Goal: Information Seeking & Learning: Check status

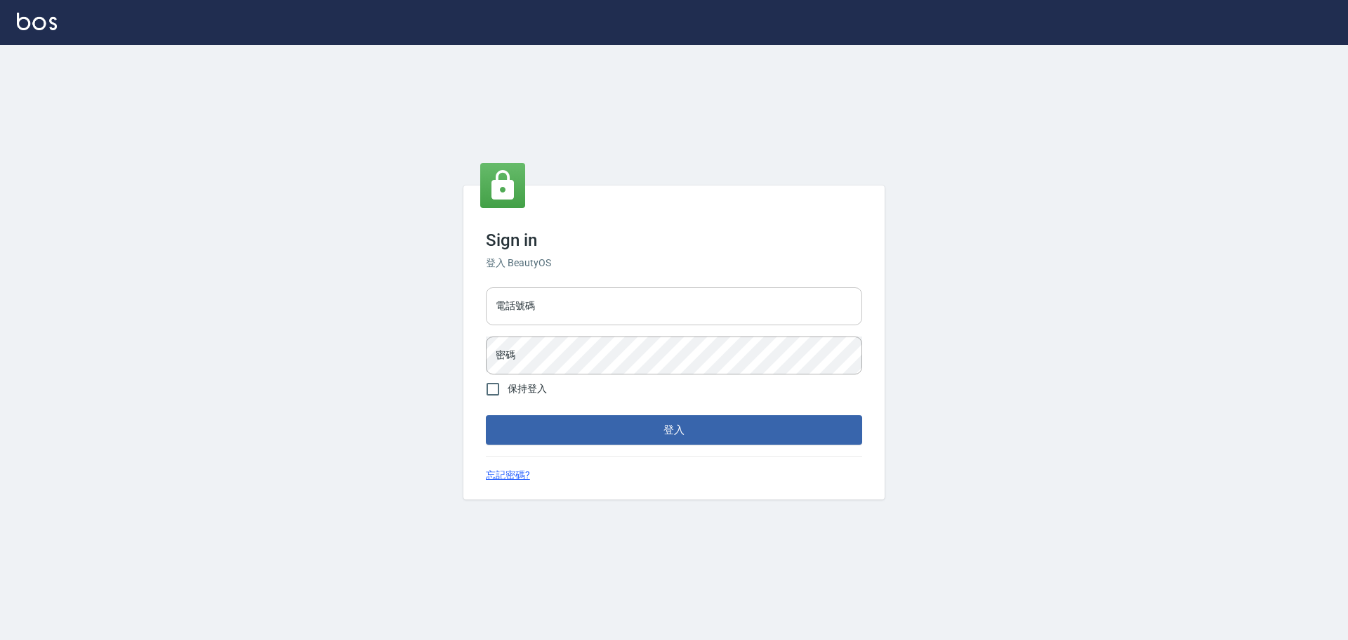
click at [542, 307] on input "電話號碼" at bounding box center [674, 306] width 376 height 38
type input "0981491131"
click at [486, 415] on button "登入" at bounding box center [674, 429] width 376 height 29
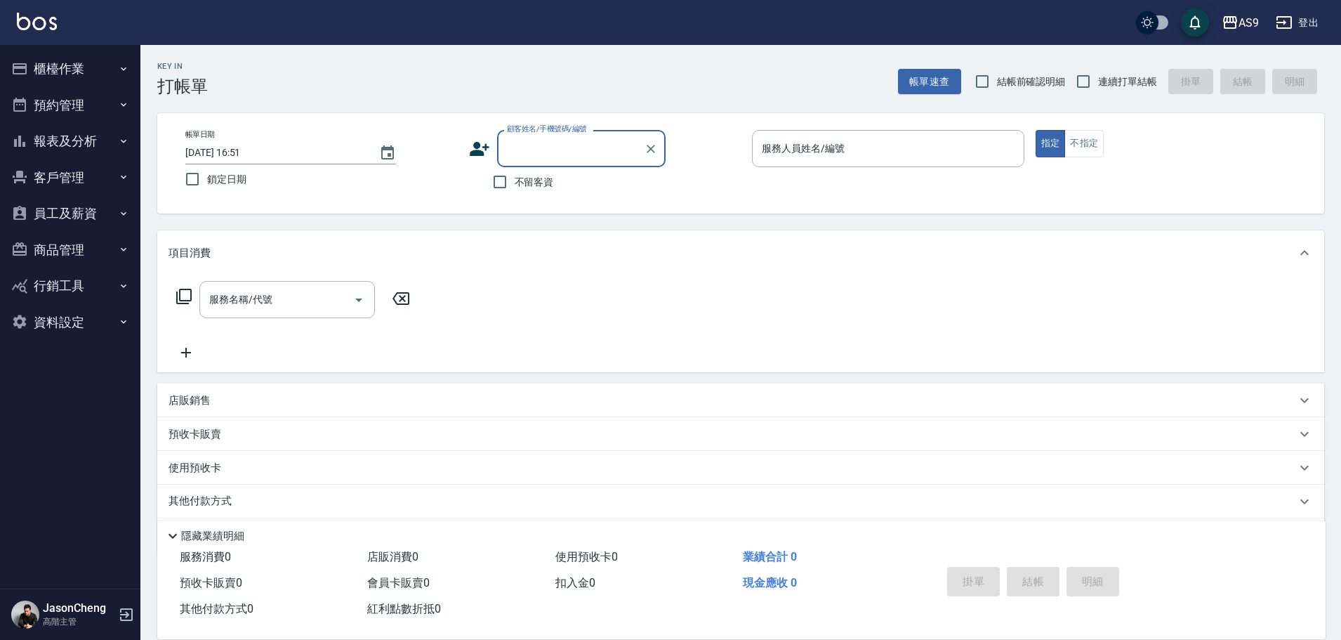
click at [53, 145] on button "報表及分析" at bounding box center [70, 141] width 129 height 37
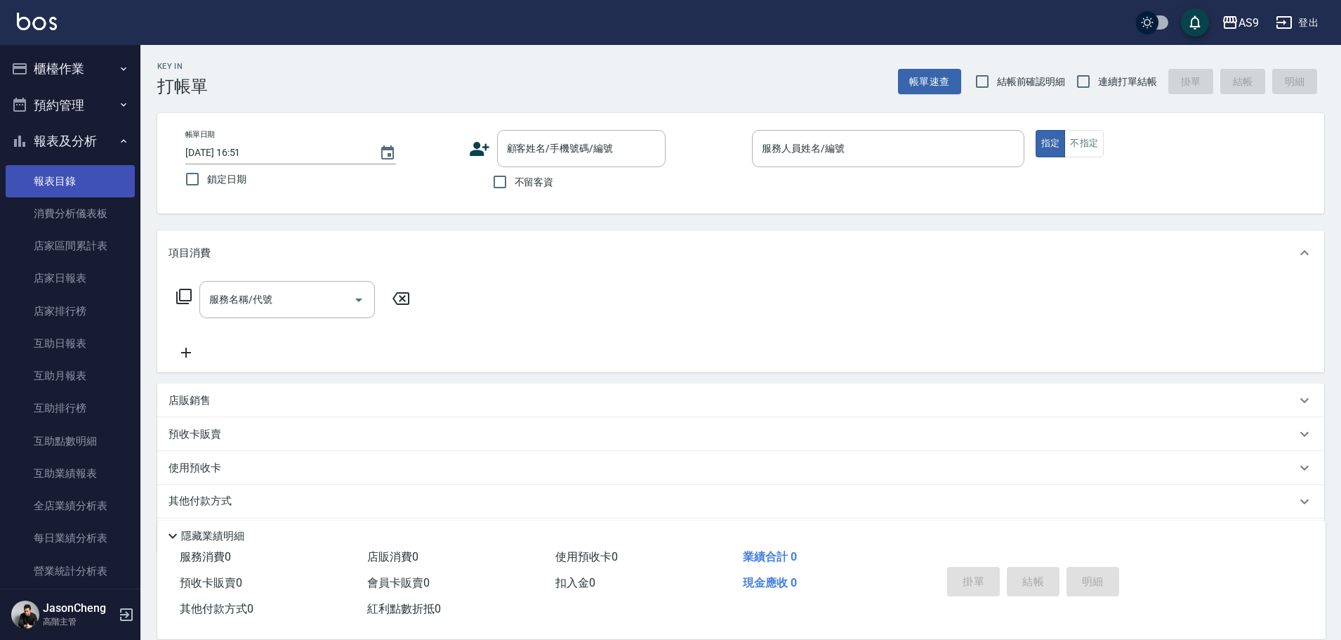
click at [55, 176] on link "報表目錄" at bounding box center [70, 181] width 129 height 32
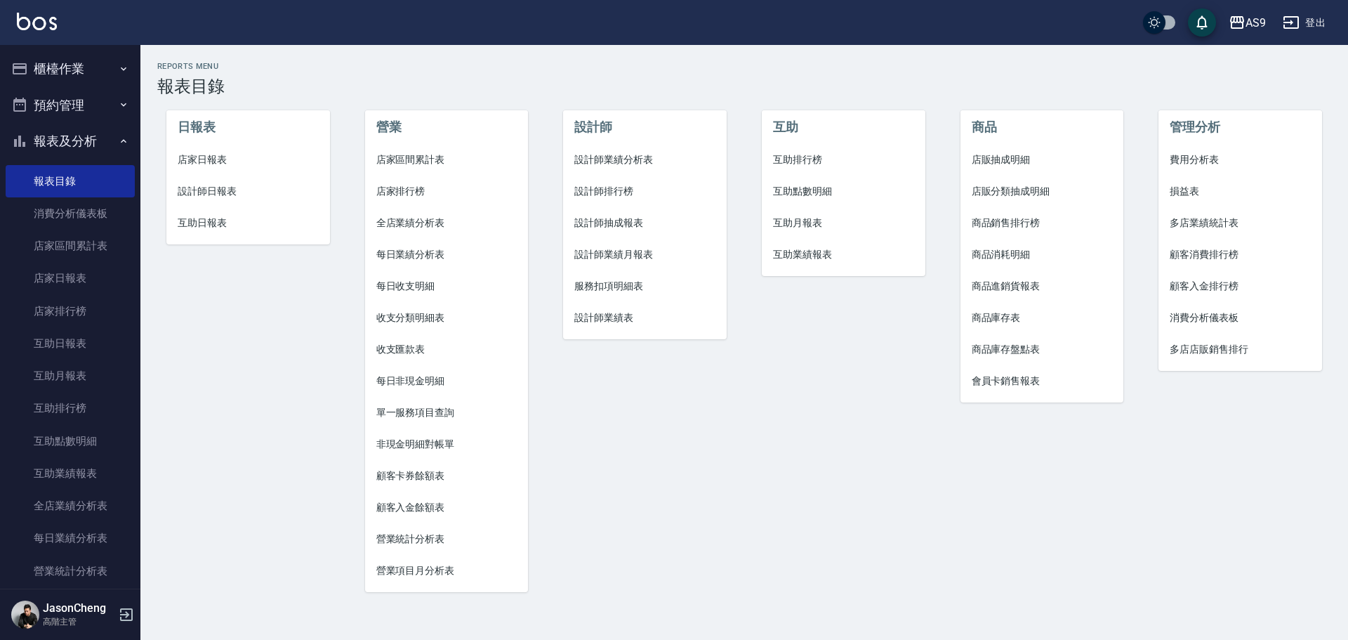
click at [1192, 220] on span "多店業績統計表" at bounding box center [1240, 223] width 141 height 15
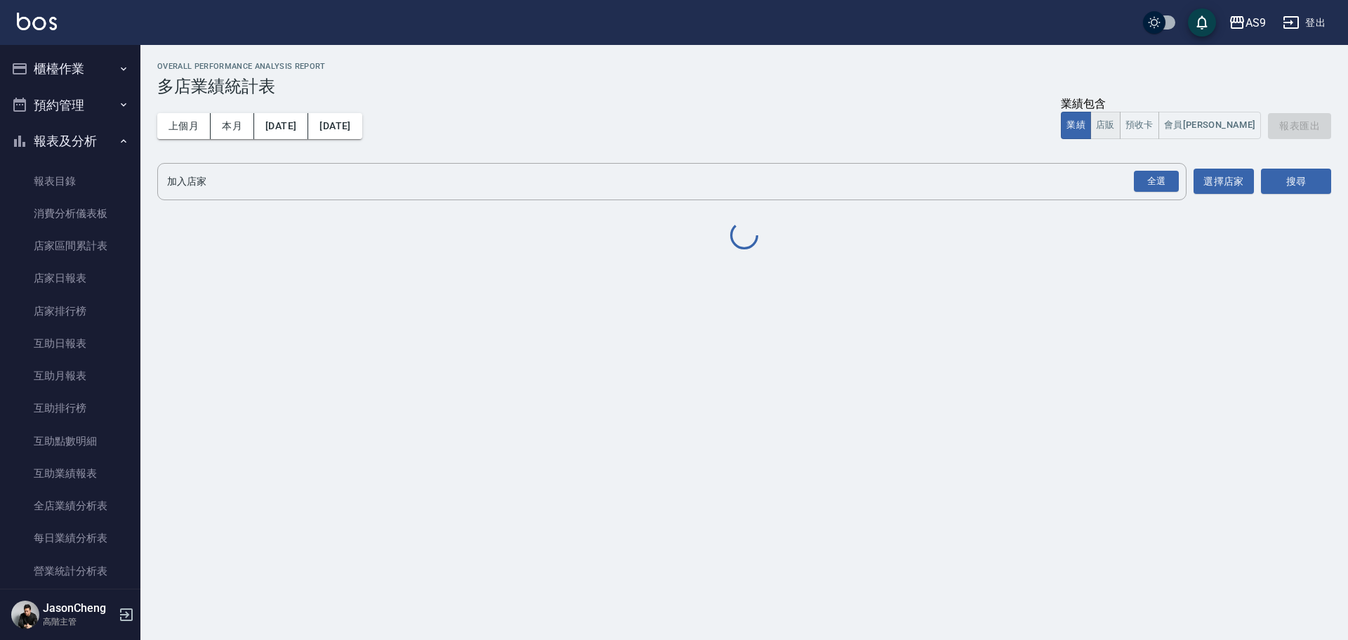
click at [1121, 120] on button "店販" at bounding box center [1105, 125] width 30 height 27
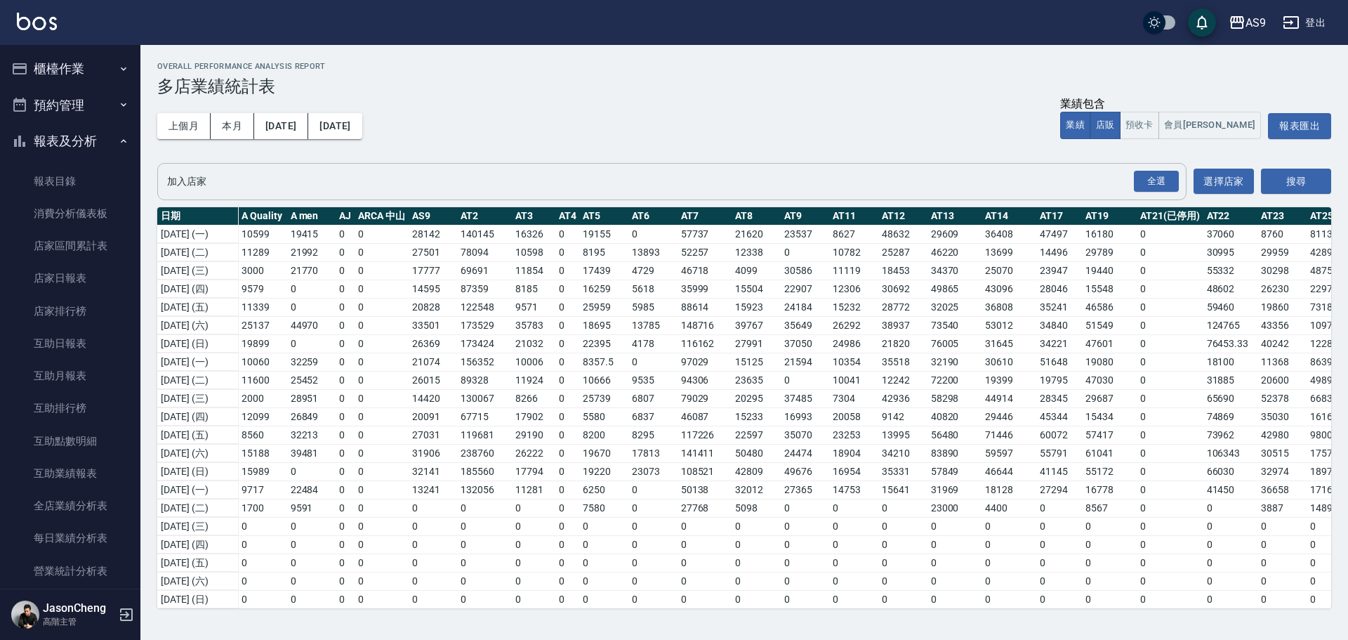
click at [965, 187] on input "加入店家" at bounding box center [662, 181] width 996 height 25
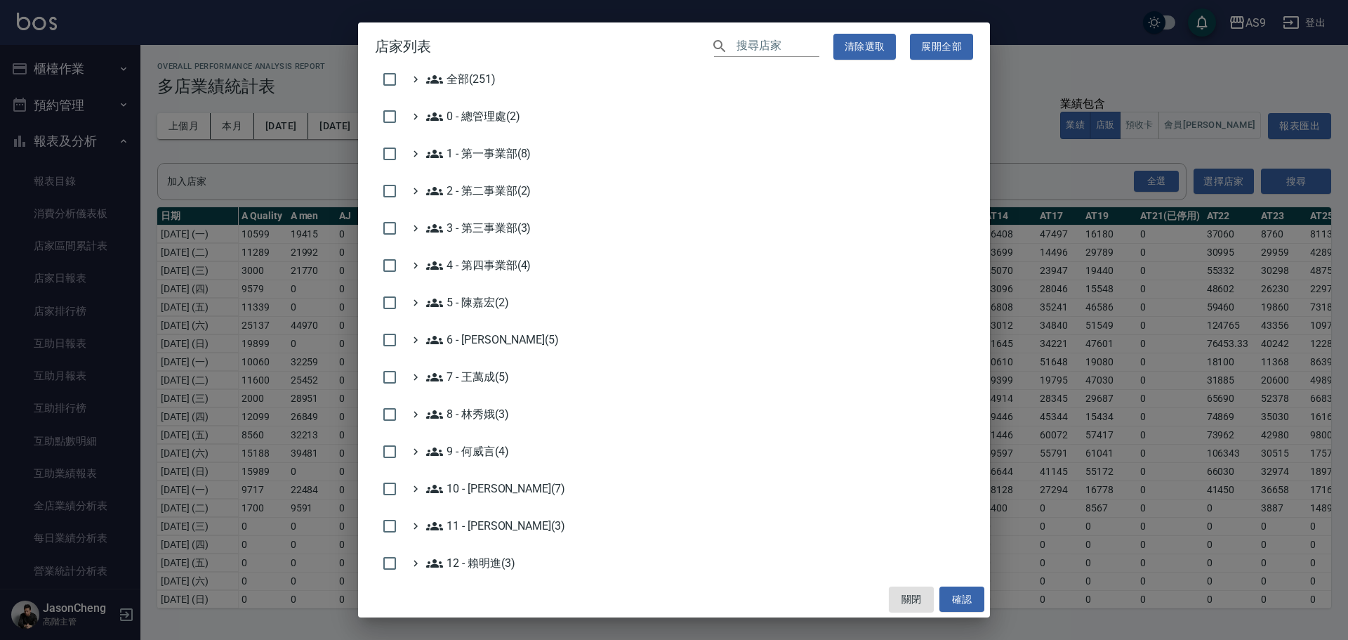
scroll to position [421, 0]
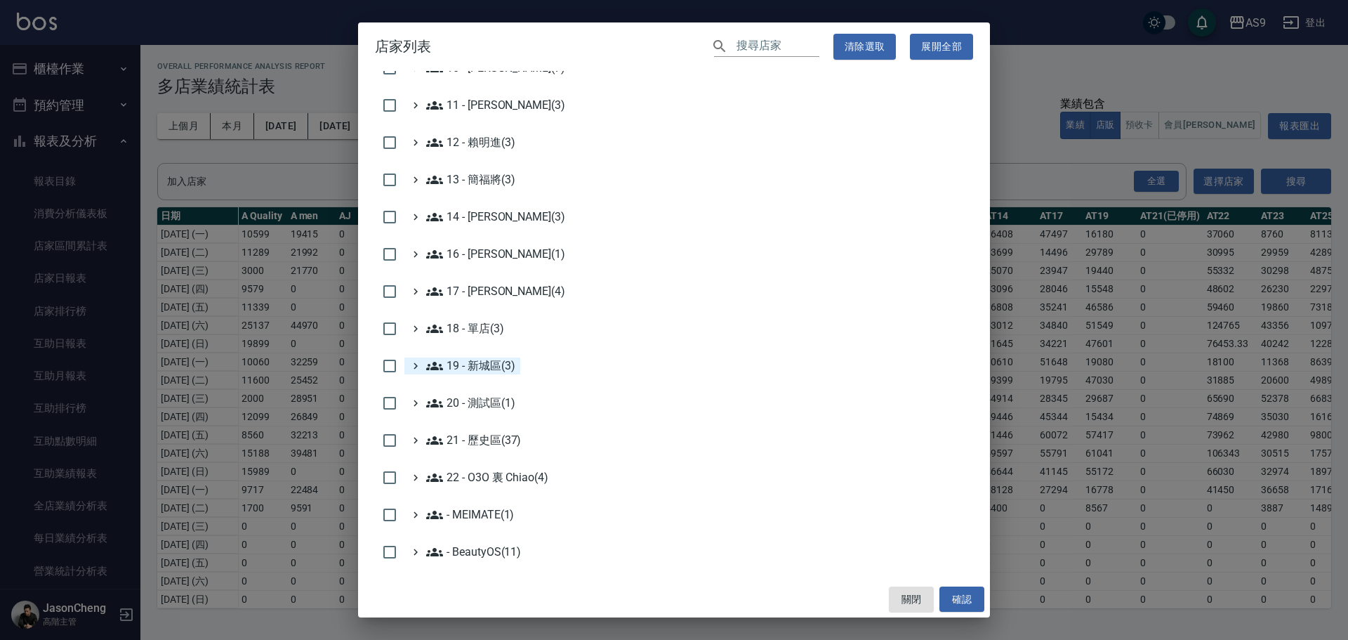
click at [489, 370] on 新城區\(3\) "19 - 新城區(3)" at bounding box center [470, 365] width 88 height 17
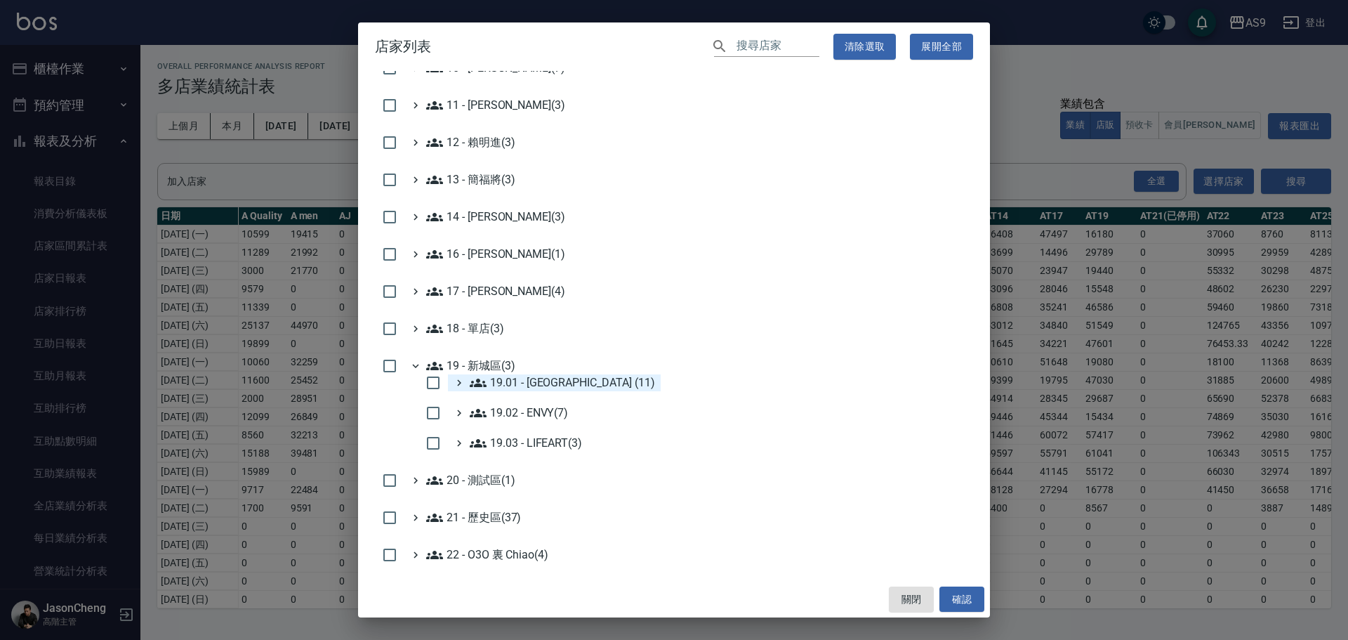
click at [575, 387] on \(11\) "19.01 - [GEOGRAPHIC_DATA] (11)" at bounding box center [562, 382] width 185 height 17
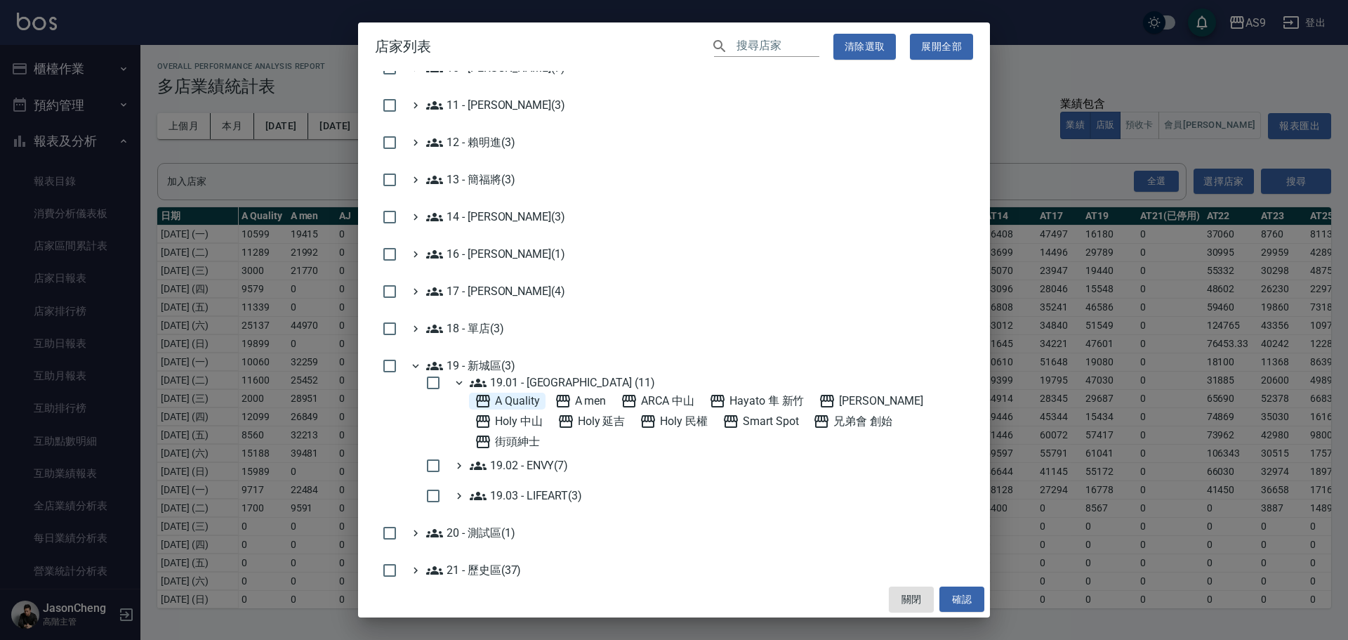
click at [532, 402] on Quality "A Quality" at bounding box center [507, 400] width 65 height 17
click at [583, 398] on men "A men" at bounding box center [581, 400] width 52 height 17
click at [763, 399] on 新竹 "Hayato 隼 新竹" at bounding box center [756, 400] width 95 height 17
click at [880, 398] on 霍爾沙龍 "[PERSON_NAME]" at bounding box center [871, 400] width 104 height 17
click at [516, 423] on 中山 "Holy 中山" at bounding box center [509, 421] width 68 height 17
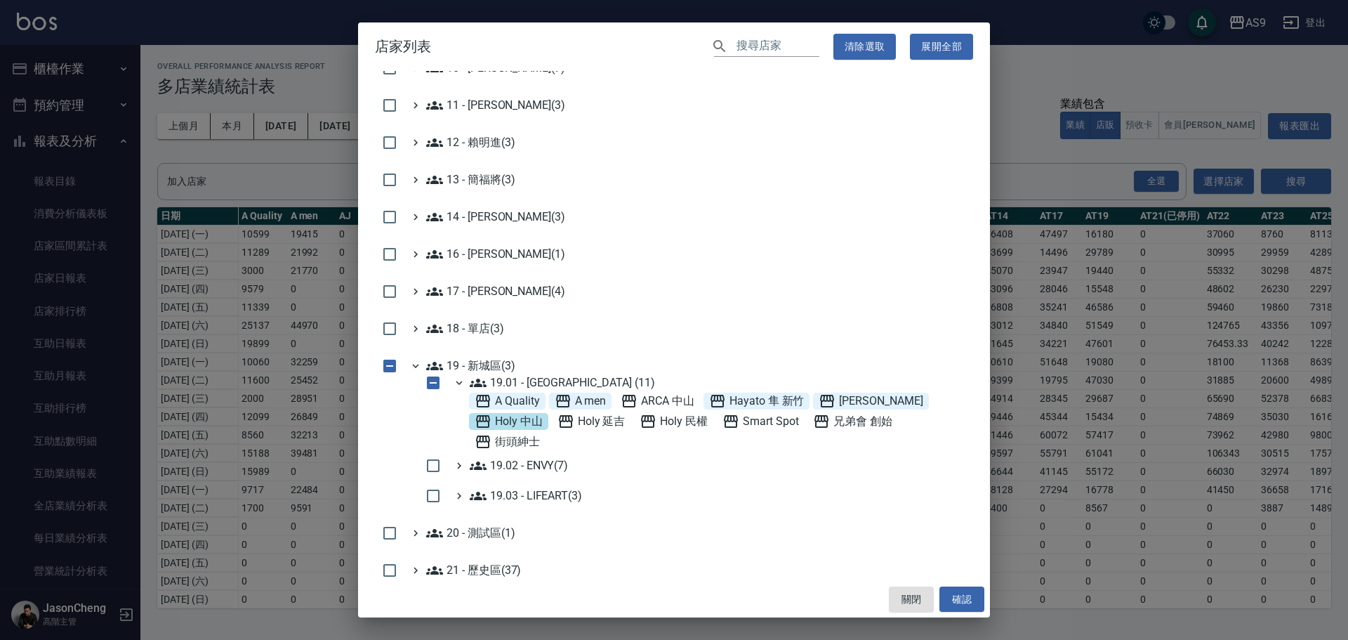
click at [527, 423] on 中山 "Holy 中山" at bounding box center [509, 421] width 68 height 17
click at [593, 420] on 延吉 "Holy 延吉" at bounding box center [591, 421] width 68 height 17
click at [695, 414] on 民權 "Holy 民權" at bounding box center [674, 421] width 68 height 17
click at [527, 472] on ENVY\(7\) "19.02 - ENVY(7)" at bounding box center [519, 465] width 98 height 17
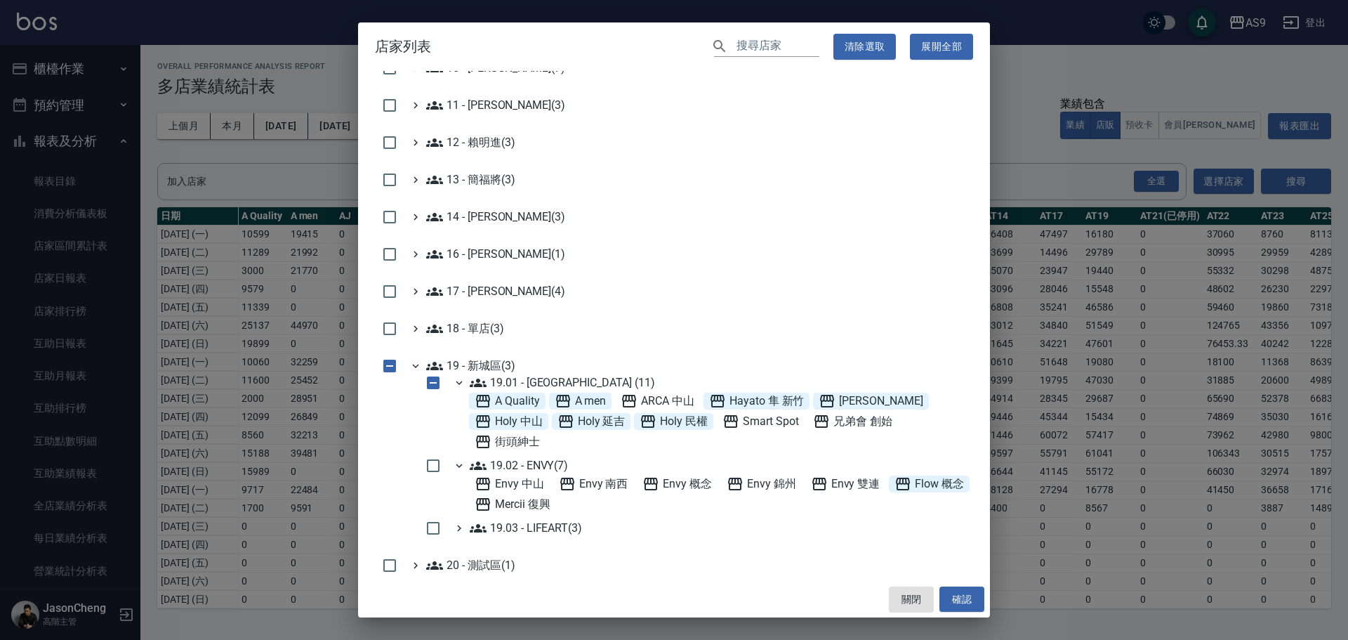
click at [895, 492] on 概念 "Flow 概念" at bounding box center [930, 483] width 70 height 17
click at [550, 499] on 復興 "Mercii 復興" at bounding box center [513, 504] width 76 height 17
click at [959, 598] on button "確認" at bounding box center [961, 599] width 45 height 26
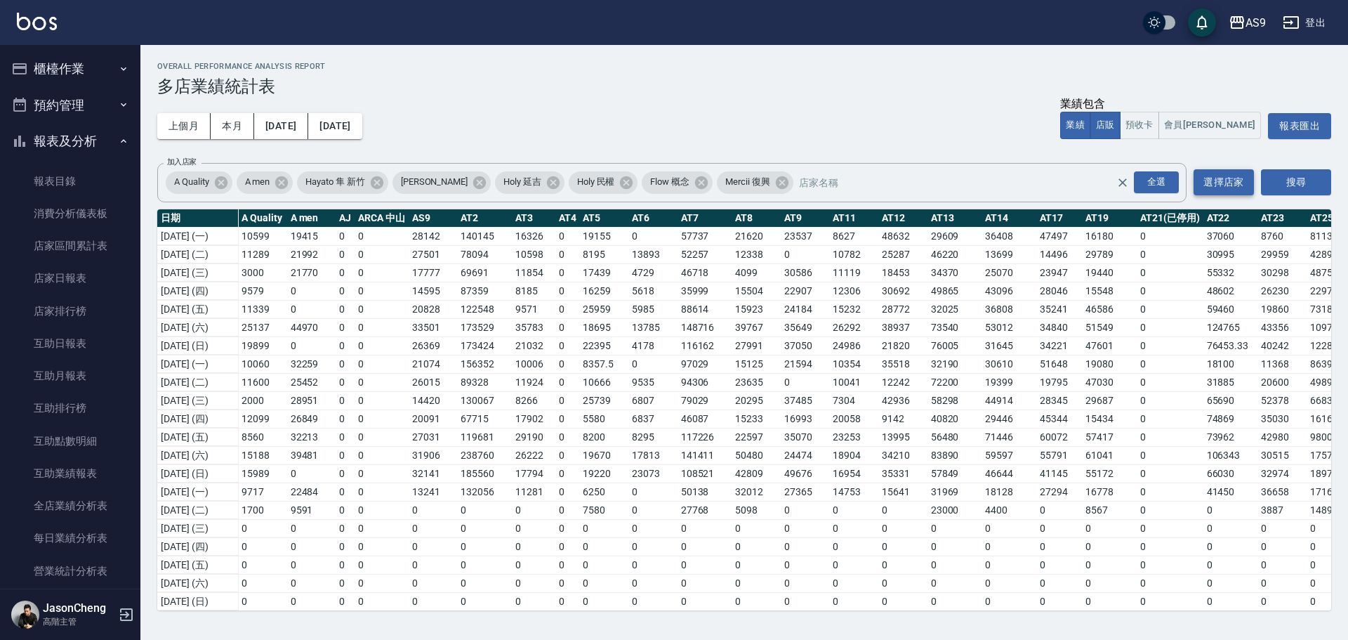
click at [1237, 185] on button "選擇店家" at bounding box center [1224, 182] width 60 height 26
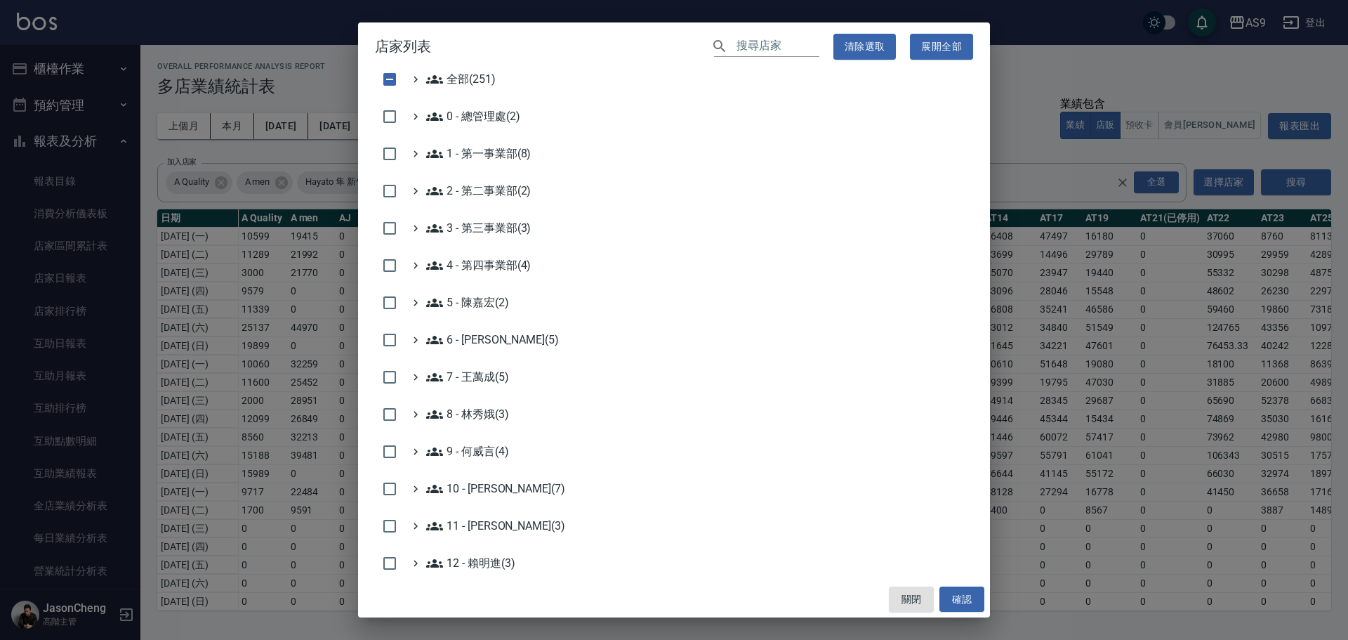
click at [632, 41] on h2 "店家列表 ​ 清除選取 展開全部" at bounding box center [674, 46] width 632 height 48
click at [906, 598] on button "關閉" at bounding box center [911, 599] width 45 height 26
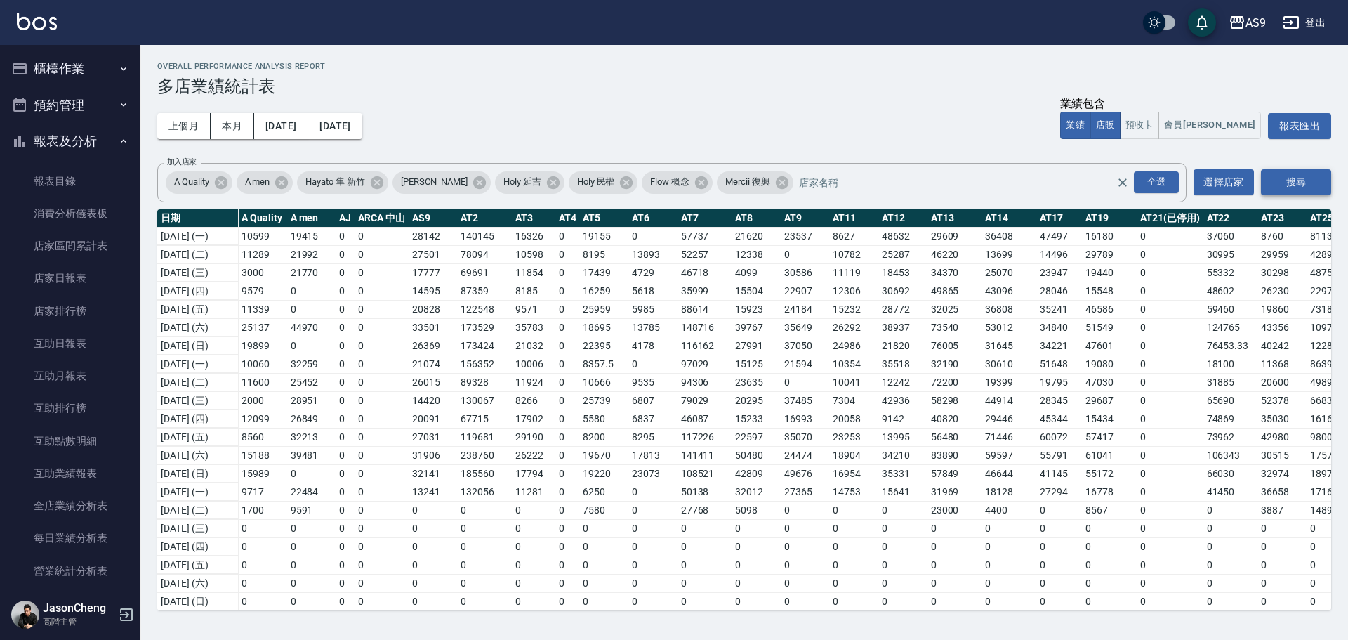
click at [1292, 176] on button "搜尋" at bounding box center [1296, 182] width 70 height 26
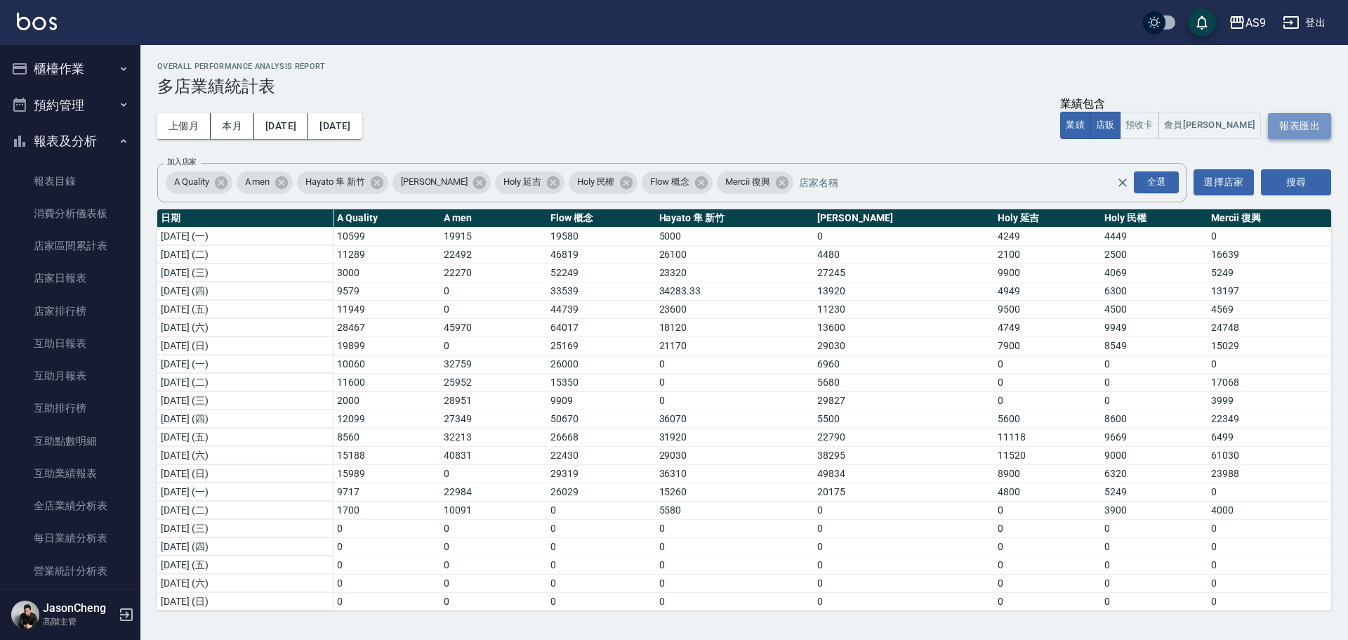
click at [1292, 122] on button "報表匯出" at bounding box center [1299, 126] width 63 height 26
click at [0, 70] on nav "櫃檯作業 打帳單 帳單列表 掛單列表 座位開單 營業儀表板 現金收支登錄 高階收支登錄 材料自購登錄 每日結帳 排班表 現場電腦打卡 掃碼打卡 預約管理 預約…" at bounding box center [70, 316] width 140 height 543
